Goal: Register for event/course

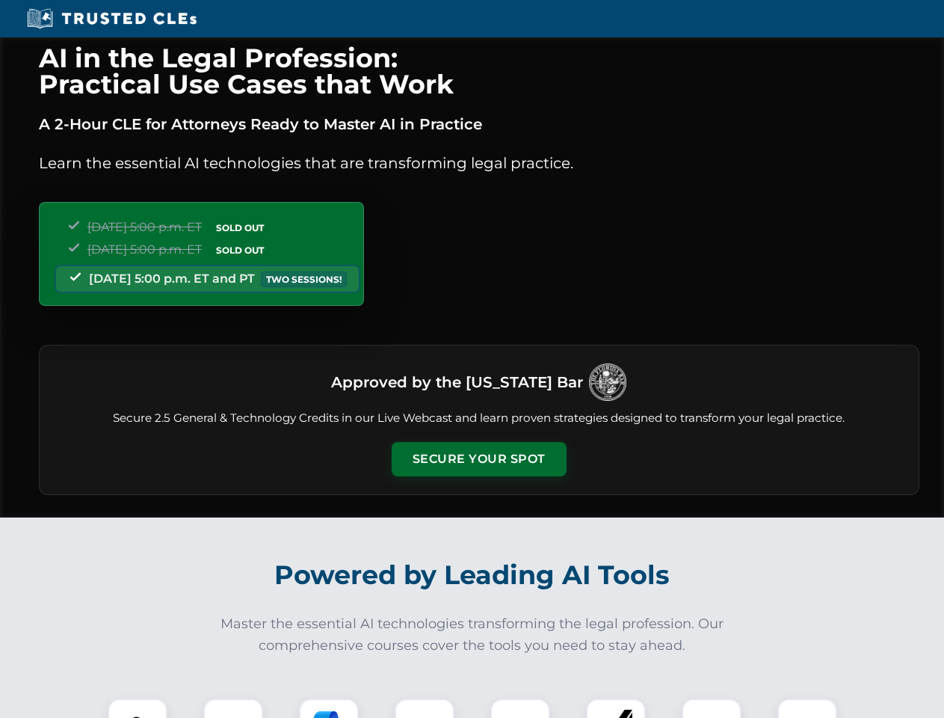
click at [478, 459] on button "Secure Your Spot" at bounding box center [479, 459] width 175 height 34
click at [138, 708] on img at bounding box center [137, 727] width 43 height 43
